Goal: Information Seeking & Learning: Learn about a topic

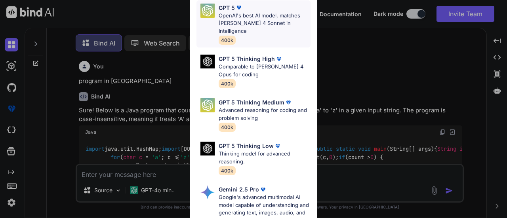
type textarea "x"
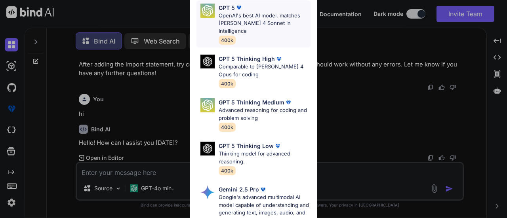
scroll to position [2283, 0]
click at [254, 27] on div "GPT 5 OpenAI's best AI model, matches [PERSON_NAME] 4 Sonnet in Intelligence 40…" at bounding box center [265, 24] width 92 height 41
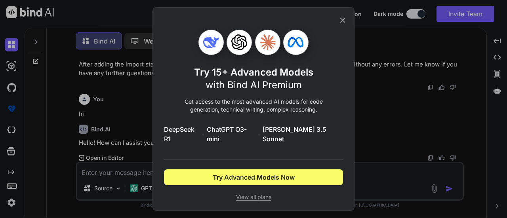
click at [339, 25] on icon at bounding box center [342, 20] width 9 height 9
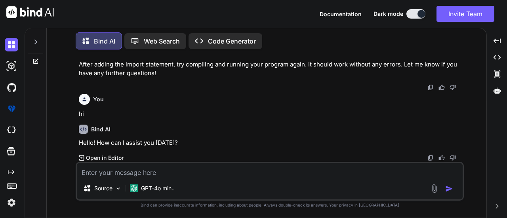
click at [189, 179] on div "Source GPT-4o min.." at bounding box center [270, 181] width 388 height 39
click at [160, 179] on div "Source GPT-4o min.." at bounding box center [270, 181] width 388 height 39
click at [141, 174] on textarea at bounding box center [270, 170] width 386 height 14
type textarea "V"
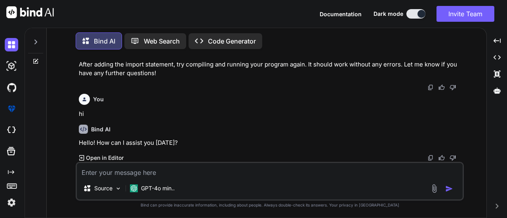
click at [143, 176] on textarea at bounding box center [270, 170] width 386 height 14
paste textarea "Not a Valid PNG Segment: Incorrect Signature Not a Valid PNG Segment: Incorrect…"
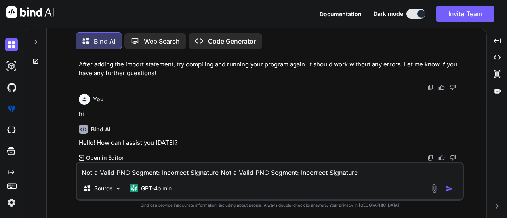
click at [167, 119] on div "Bind AI Hello! How can I assist you [DATE]? Created with Pixso. Open in Editor" at bounding box center [270, 140] width 383 height 44
click at [368, 171] on textarea "Not a Valid PNG Segment: Incorrect Signature Not a Valid PNG Segment: Incorrect…" at bounding box center [270, 170] width 386 height 14
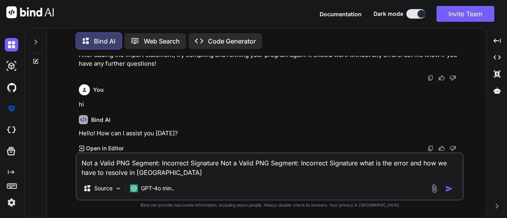
type textarea "Not a Valid PNG Segment: Incorrect Signature Not a Valid PNG Segment: Incorrect…"
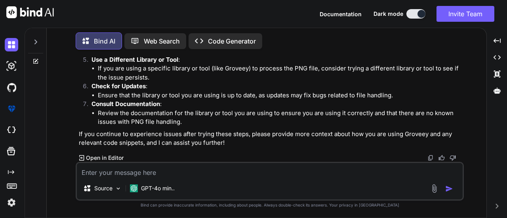
scroll to position [2630, 0]
click at [128, 169] on textarea at bounding box center [270, 170] width 386 height 14
paste textarea "Not a Valid PNG Segment: Incorrect Signature Not a Valid PNG Segment: Incorrect…"
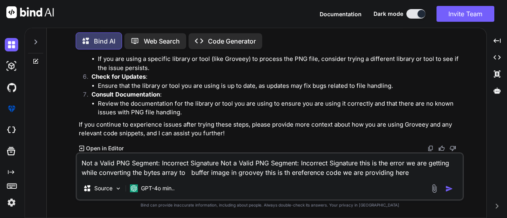
scroll to position [2640, 0]
paste textarea "public static BufferedImage readImageFromByteArray(byte[] imageData) { Buffered…"
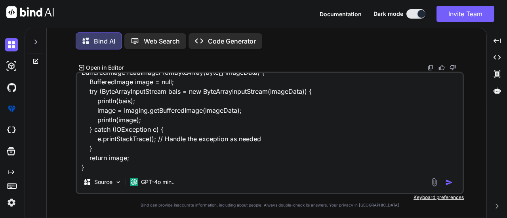
scroll to position [0, 0]
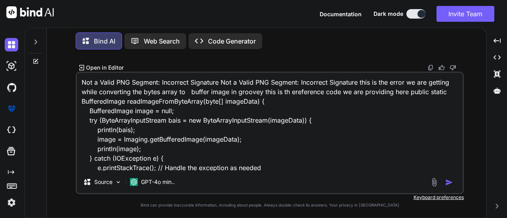
click at [274, 168] on textarea "Not a Valid PNG Segment: Incorrect Signature Not a Valid PNG Segment: Incorrect…" at bounding box center [270, 122] width 386 height 98
type textarea "Not a Valid PNG Segment: Incorrect Signature Not a Valid PNG Segment: Incorrect…"
click at [449, 186] on img "button" at bounding box center [449, 183] width 8 height 8
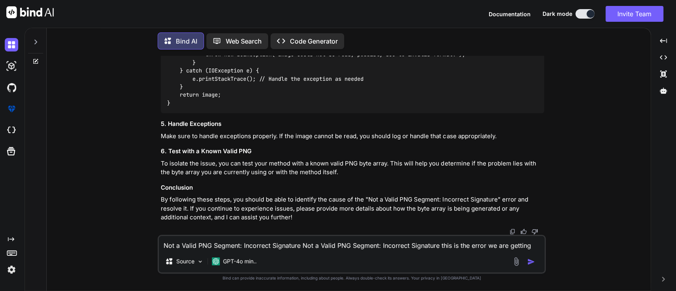
scroll to position [2792, 0]
drag, startPoint x: 455, startPoint y: 1, endPoint x: 453, endPoint y: 148, distance: 147.3
drag, startPoint x: 303, startPoint y: 167, endPoint x: 162, endPoint y: 160, distance: 141.2
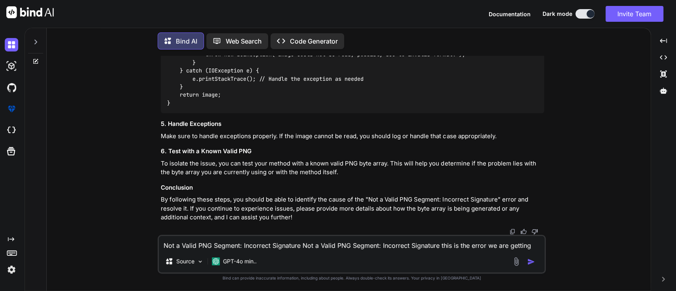
drag, startPoint x: 238, startPoint y: 172, endPoint x: 172, endPoint y: 175, distance: 65.4
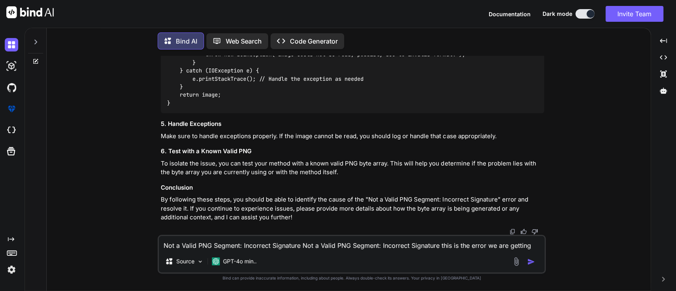
drag, startPoint x: 234, startPoint y: 179, endPoint x: 151, endPoint y: 178, distance: 83.6
click at [151, 178] on div "You program in [GEOGRAPHIC_DATA] Bind AI Sure! Below is a Java program that cou…" at bounding box center [352, 173] width 598 height 235
drag, startPoint x: 237, startPoint y: 177, endPoint x: 159, endPoint y: 180, distance: 78.5
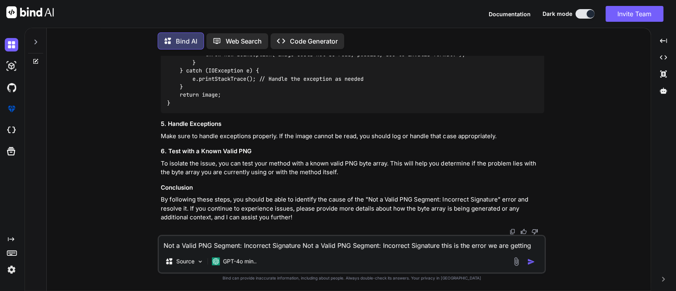
click at [159, 180] on div "You program in [GEOGRAPHIC_DATA] Bind AI Sure! Below is a Java program that cou…" at bounding box center [352, 145] width 387 height 179
click at [32, 42] on div at bounding box center [35, 39] width 15 height 27
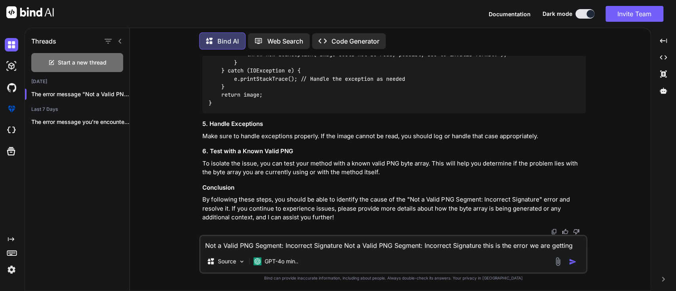
click at [269, 218] on textarea "Not a Valid PNG Segment: Incorrect Signature Not a Valid PNG Segment: Incorrect…" at bounding box center [393, 243] width 386 height 14
type textarea "what is stored procedures?"
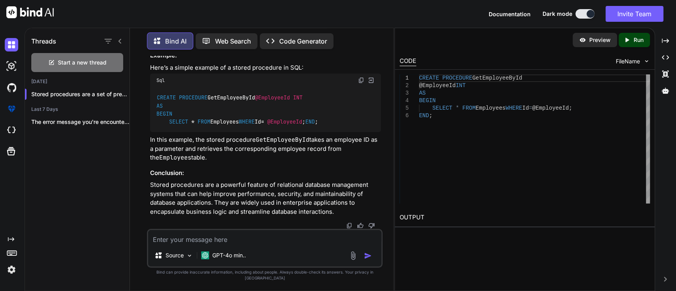
scroll to position [0, 0]
click at [434, 159] on div "CREATE PROCEDURE GetEmployeeById @EmployeeId INT AS BEGIN SELECT * FROM Employe…" at bounding box center [534, 138] width 231 height 129
drag, startPoint x: 437, startPoint y: 128, endPoint x: 417, endPoint y: 71, distance: 59.9
click at [419, 74] on div "CREATE PROCEDURE GetEmployeeById @EmployeeId INT AS BEGIN SELECT * FROM Employe…" at bounding box center [534, 138] width 231 height 129
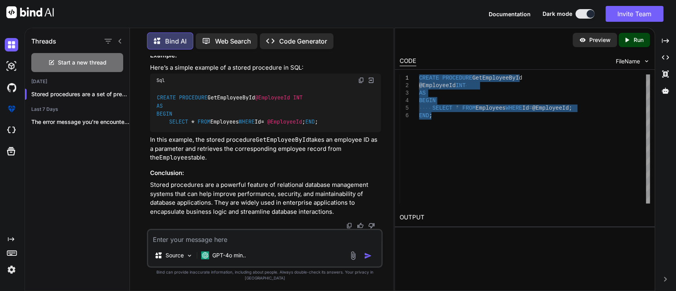
type textarea "CREATE PROCEDURE GetEmployeeById @EmployeeId INT AS BEGIN SELECT * FROM Employe…"
click at [452, 103] on div "CREATE PROCEDURE GetEmployeeById @EmployeeId INT AS BEGIN SELECT * FROM Employe…" at bounding box center [534, 138] width 231 height 129
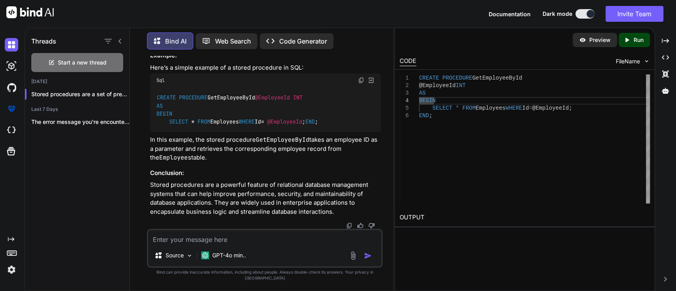
scroll to position [3786, 0]
drag, startPoint x: 208, startPoint y: 118, endPoint x: 259, endPoint y: 116, distance: 51.1
drag, startPoint x: 286, startPoint y: 116, endPoint x: 341, endPoint y: 115, distance: 55.8
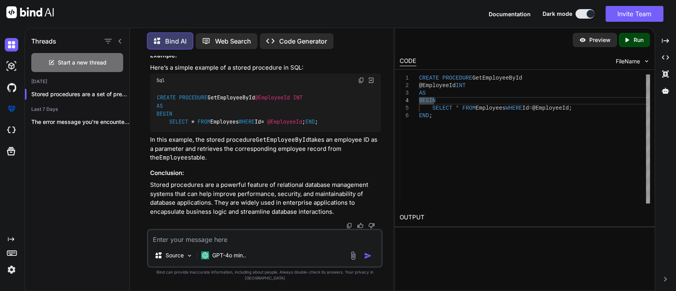
click at [236, 29] on div "Bind AI Web Search Created with Pixso. Code Generator" at bounding box center [265, 40] width 236 height 23
click at [236, 36] on p "Web Search" at bounding box center [233, 41] width 36 height 10
click at [234, 38] on p "Web Search" at bounding box center [233, 41] width 36 height 10
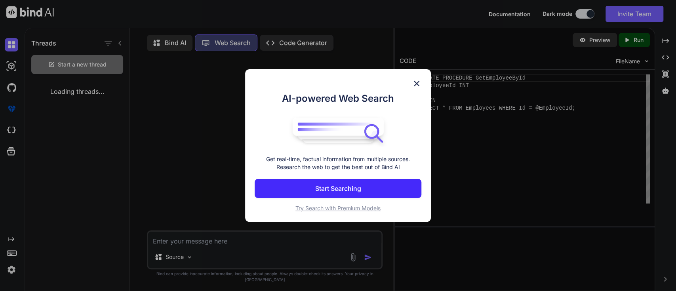
scroll to position [3, 0]
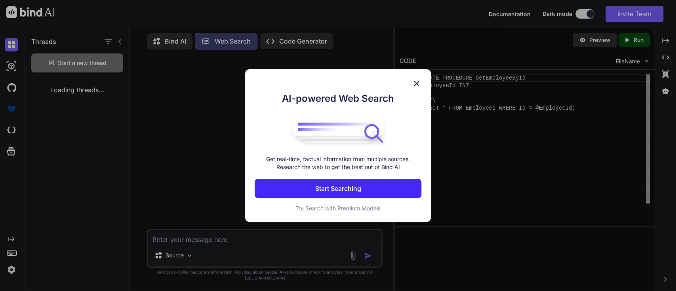
click at [234, 38] on div "AI-powered Web Search Get real-time, factual information from multiple sources.…" at bounding box center [338, 145] width 676 height 291
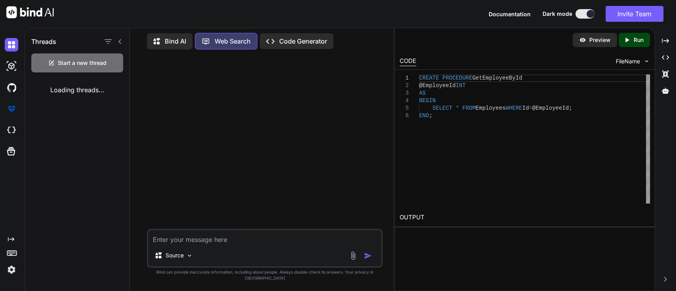
click at [234, 38] on p "Web Search" at bounding box center [233, 41] width 36 height 10
click at [188, 37] on div "Bind AI" at bounding box center [170, 41] width 46 height 16
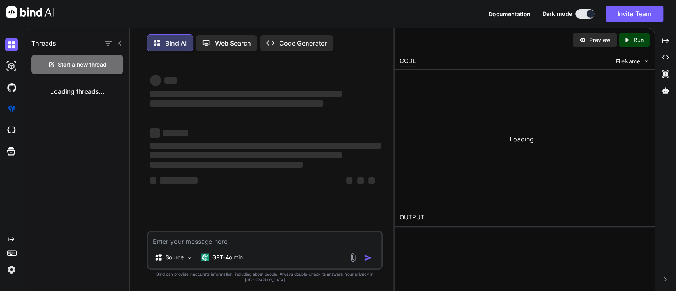
click at [177, 41] on p "Bind AI" at bounding box center [175, 43] width 21 height 10
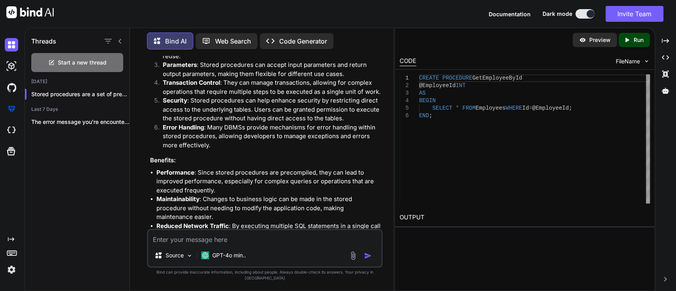
scroll to position [1801, 0]
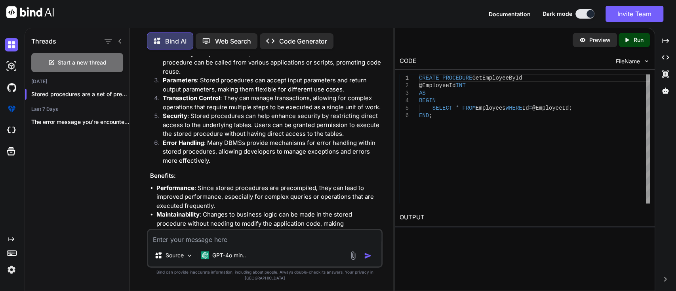
click at [227, 218] on textarea at bounding box center [264, 237] width 233 height 14
type textarea "what is view in db"
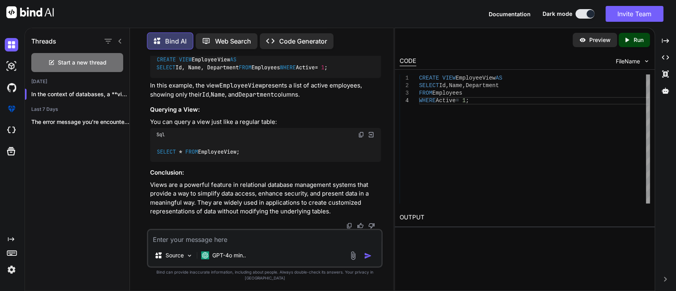
scroll to position [2666, 0]
click at [359, 138] on img at bounding box center [361, 134] width 6 height 6
click at [360, 46] on img at bounding box center [361, 42] width 6 height 6
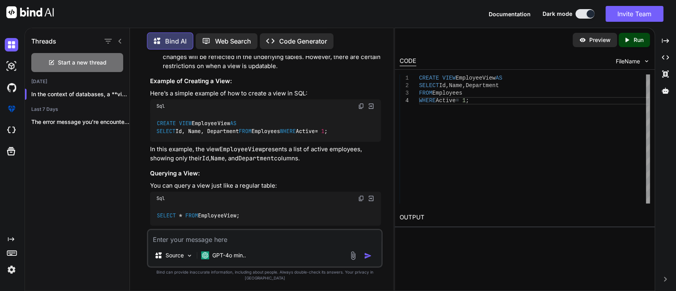
scroll to position [2417, 0]
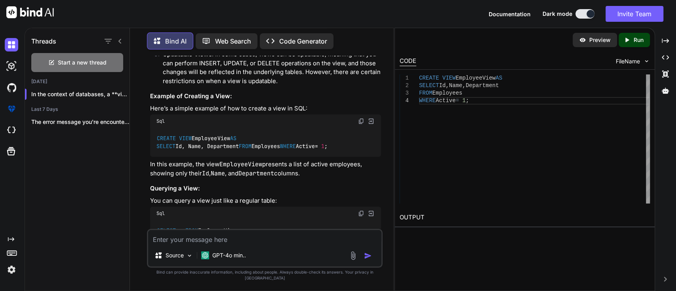
drag, startPoint x: 259, startPoint y: 118, endPoint x: 312, endPoint y: 122, distance: 53.6
drag, startPoint x: 326, startPoint y: 119, endPoint x: 369, endPoint y: 120, distance: 43.2
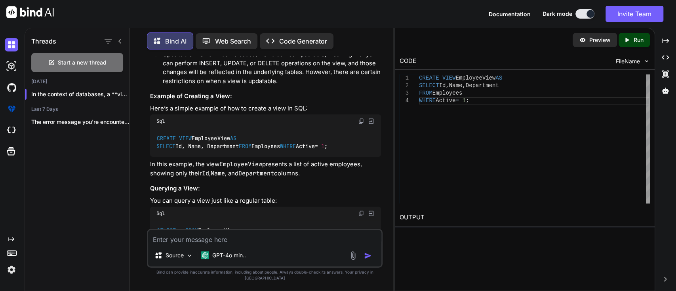
drag, startPoint x: 200, startPoint y: 117, endPoint x: 233, endPoint y: 114, distance: 33.0
drag, startPoint x: 307, startPoint y: 109, endPoint x: 359, endPoint y: 107, distance: 51.5
drag, startPoint x: 181, startPoint y: 115, endPoint x: 290, endPoint y: 119, distance: 109.4
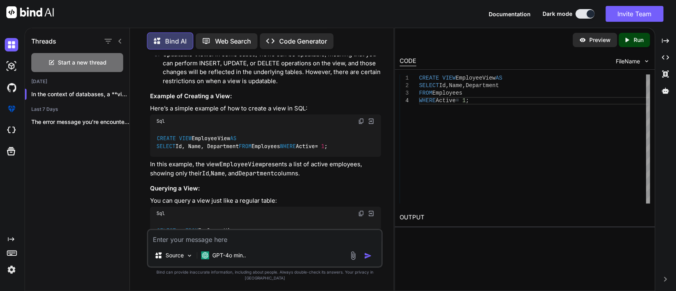
drag, startPoint x: 182, startPoint y: 138, endPoint x: 316, endPoint y: 138, distance: 134.7
drag, startPoint x: 216, startPoint y: 136, endPoint x: 335, endPoint y: 131, distance: 119.3
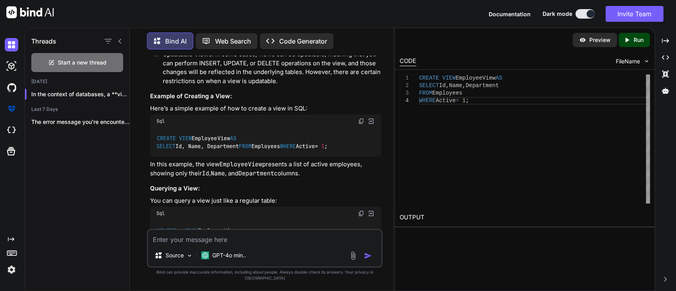
click at [316, 23] on p "Security : Views can restrict access to specific columns or rows of data. By gr…" at bounding box center [272, 9] width 218 height 27
drag, startPoint x: 305, startPoint y: 135, endPoint x: 339, endPoint y: 136, distance: 33.3
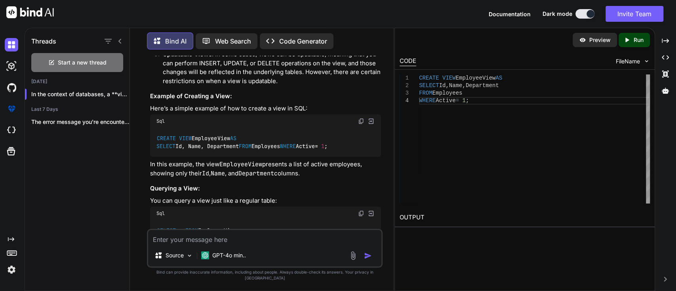
drag, startPoint x: 212, startPoint y: 137, endPoint x: 326, endPoint y: 135, distance: 113.3
drag, startPoint x: 333, startPoint y: 134, endPoint x: 335, endPoint y: 149, distance: 15.1
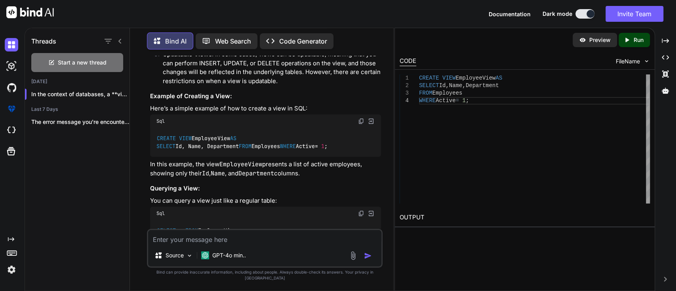
drag, startPoint x: 206, startPoint y: 133, endPoint x: 335, endPoint y: 150, distance: 130.7
drag, startPoint x: 219, startPoint y: 135, endPoint x: 272, endPoint y: 132, distance: 53.1
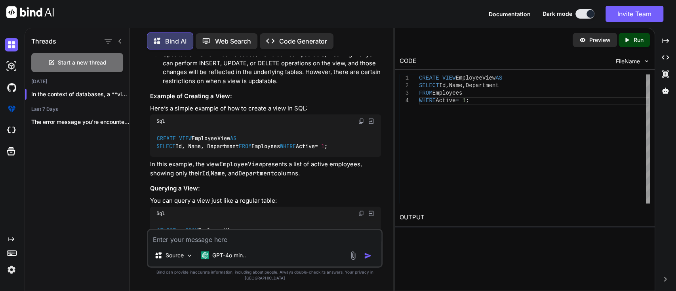
drag, startPoint x: 206, startPoint y: 135, endPoint x: 330, endPoint y: 135, distance: 124.4
drag, startPoint x: 341, startPoint y: 135, endPoint x: 374, endPoint y: 133, distance: 32.9
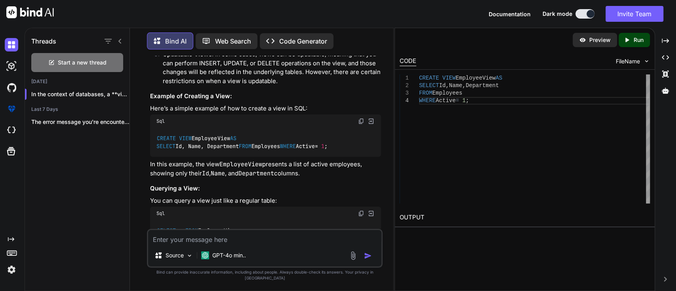
drag, startPoint x: 192, startPoint y: 146, endPoint x: 213, endPoint y: 146, distance: 21.4
drag, startPoint x: 231, startPoint y: 146, endPoint x: 261, endPoint y: 146, distance: 29.7
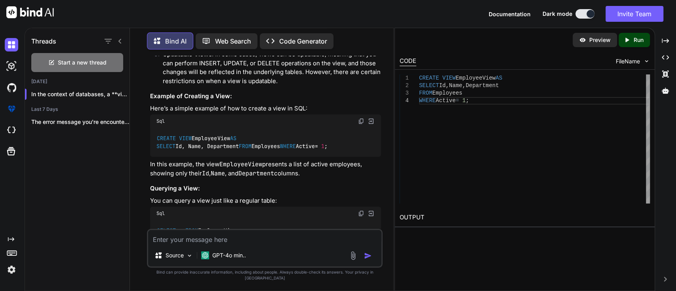
drag, startPoint x: 282, startPoint y: 144, endPoint x: 295, endPoint y: 142, distance: 12.8
drag, startPoint x: 156, startPoint y: 151, endPoint x: 187, endPoint y: 147, distance: 30.8
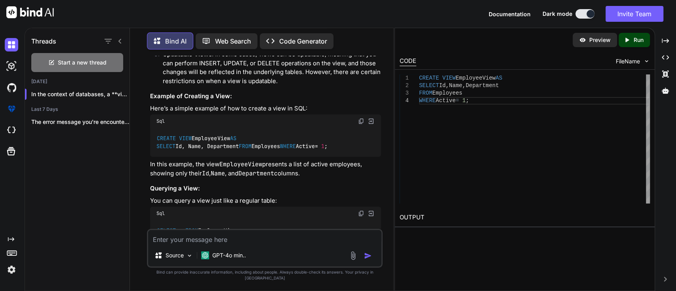
drag, startPoint x: 328, startPoint y: 137, endPoint x: 374, endPoint y: 138, distance: 45.6
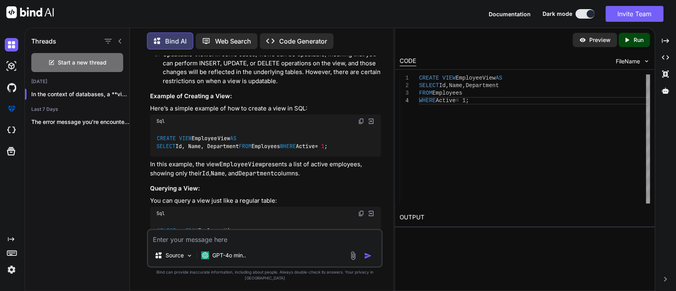
drag, startPoint x: 183, startPoint y: 157, endPoint x: 225, endPoint y: 148, distance: 43.4
click at [225, 86] on ol "Virtual Table : A view behaves like a table, allowing you to query it using sta…" at bounding box center [265, 14] width 231 height 143
drag, startPoint x: 230, startPoint y: 149, endPoint x: 332, endPoint y: 152, distance: 101.8
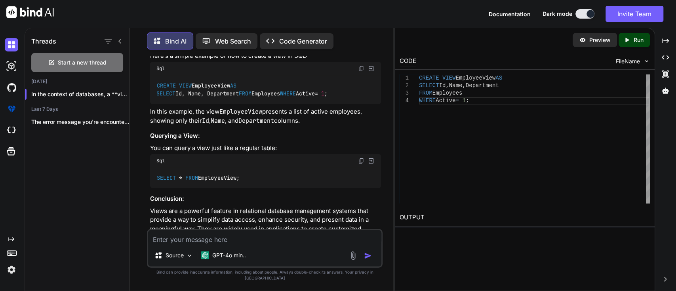
scroll to position [2522, 0]
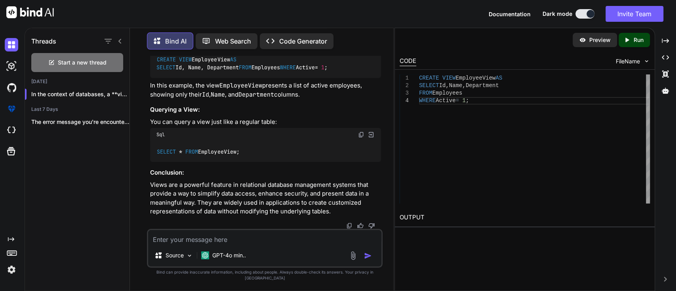
drag, startPoint x: 165, startPoint y: 121, endPoint x: 196, endPoint y: 120, distance: 30.9
drag, startPoint x: 227, startPoint y: 120, endPoint x: 283, endPoint y: 120, distance: 55.8
drag, startPoint x: 287, startPoint y: 119, endPoint x: 343, endPoint y: 119, distance: 56.2
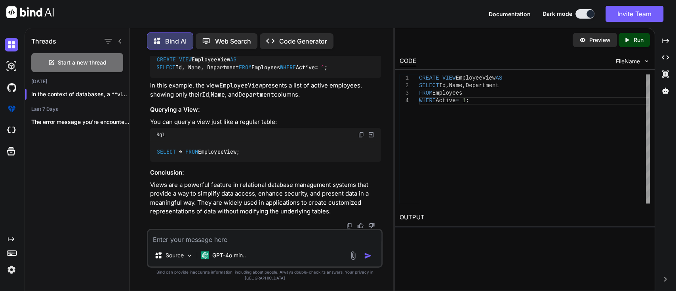
drag, startPoint x: 350, startPoint y: 118, endPoint x: 371, endPoint y: 117, distance: 20.2
drag, startPoint x: 161, startPoint y: 128, endPoint x: 276, endPoint y: 135, distance: 115.8
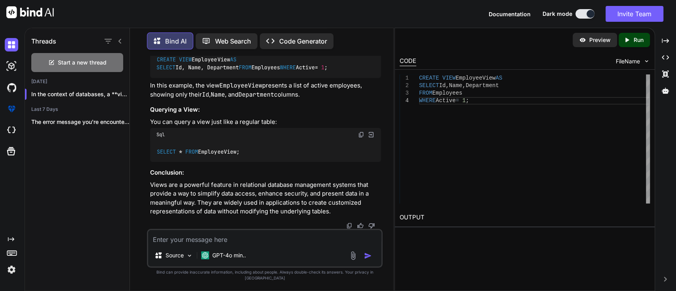
click at [307, 144] on div "In the context of databases, a view is a virtual table that is based on the res…" at bounding box center [265, 8] width 231 height 415
drag, startPoint x: 331, startPoint y: 120, endPoint x: 380, endPoint y: 124, distance: 48.8
click at [272, 142] on div "In the context of databases, a view is a virtual table that is based on the res…" at bounding box center [265, 8] width 231 height 415
drag, startPoint x: 207, startPoint y: 134, endPoint x: 286, endPoint y: 137, distance: 79.3
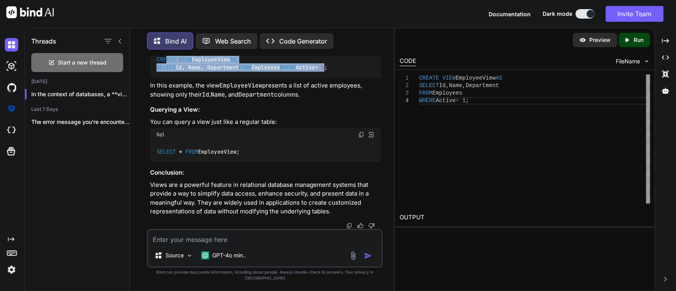
drag, startPoint x: 166, startPoint y: 143, endPoint x: 207, endPoint y: 168, distance: 48.2
click at [207, 72] on code "CREATE VIEW EmployeeView AS SELECT Id, Name, Department FROM Employees WHERE Ac…" at bounding box center [241, 63] width 171 height 16
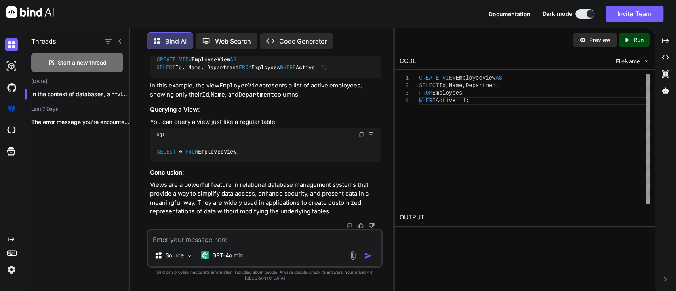
click at [215, 78] on div "CREATE VIEW EmployeeView AS SELECT Id, Name, Department FROM Employees WHERE Ac…" at bounding box center [265, 63] width 231 height 29
click at [453, 86] on div "CREATE VIEW EmployeeView AS SELECT Id , Name , Department FROM Employees WHERE …" at bounding box center [534, 138] width 231 height 129
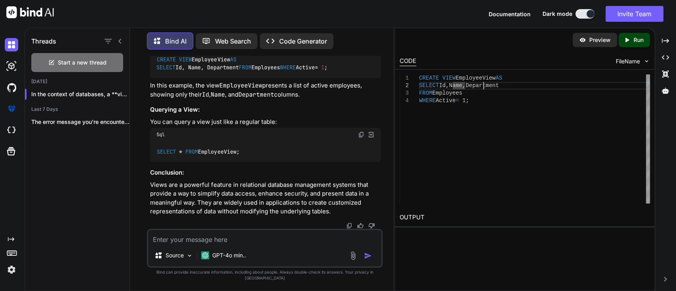
click at [482, 84] on div "CREATE VIEW EmployeeView AS SELECT Id , Name , Department FROM Employees WHERE …" at bounding box center [534, 138] width 231 height 129
click at [439, 91] on div "CREATE VIEW EmployeeView AS SELECT Id , Name , Department FROM Employees WHERE …" at bounding box center [534, 138] width 231 height 129
click at [442, 99] on div "CREATE VIEW EmployeeView AS SELECT Id , Name , Department FROM Employees WHERE …" at bounding box center [534, 138] width 231 height 129
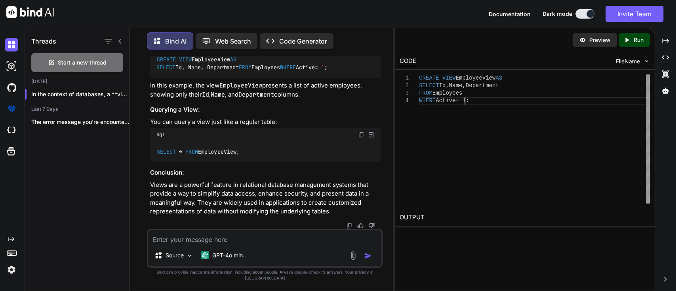
click at [466, 100] on div "CREATE VIEW EmployeeView AS SELECT Id , Name , Department FROM Employees WHERE …" at bounding box center [534, 138] width 231 height 129
type textarea "CREATE VIEW EmployeeView AS SELECT Id, Name, Department FROM Employees WHERE Ac…"
